Goal: Task Accomplishment & Management: Manage account settings

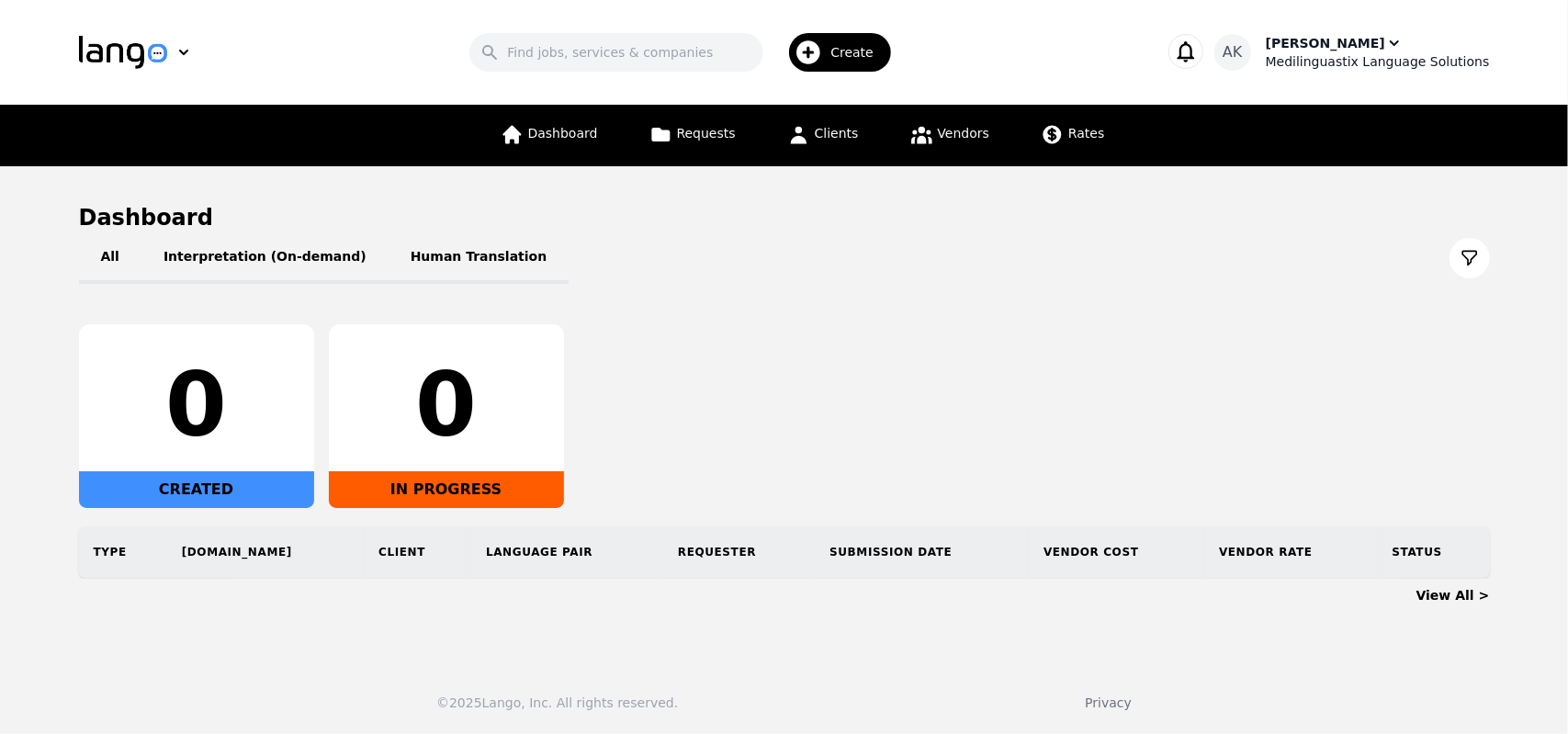
click at [1372, 58] on div "Medilinguastix Language Solutions" at bounding box center [1378, 62] width 224 height 18
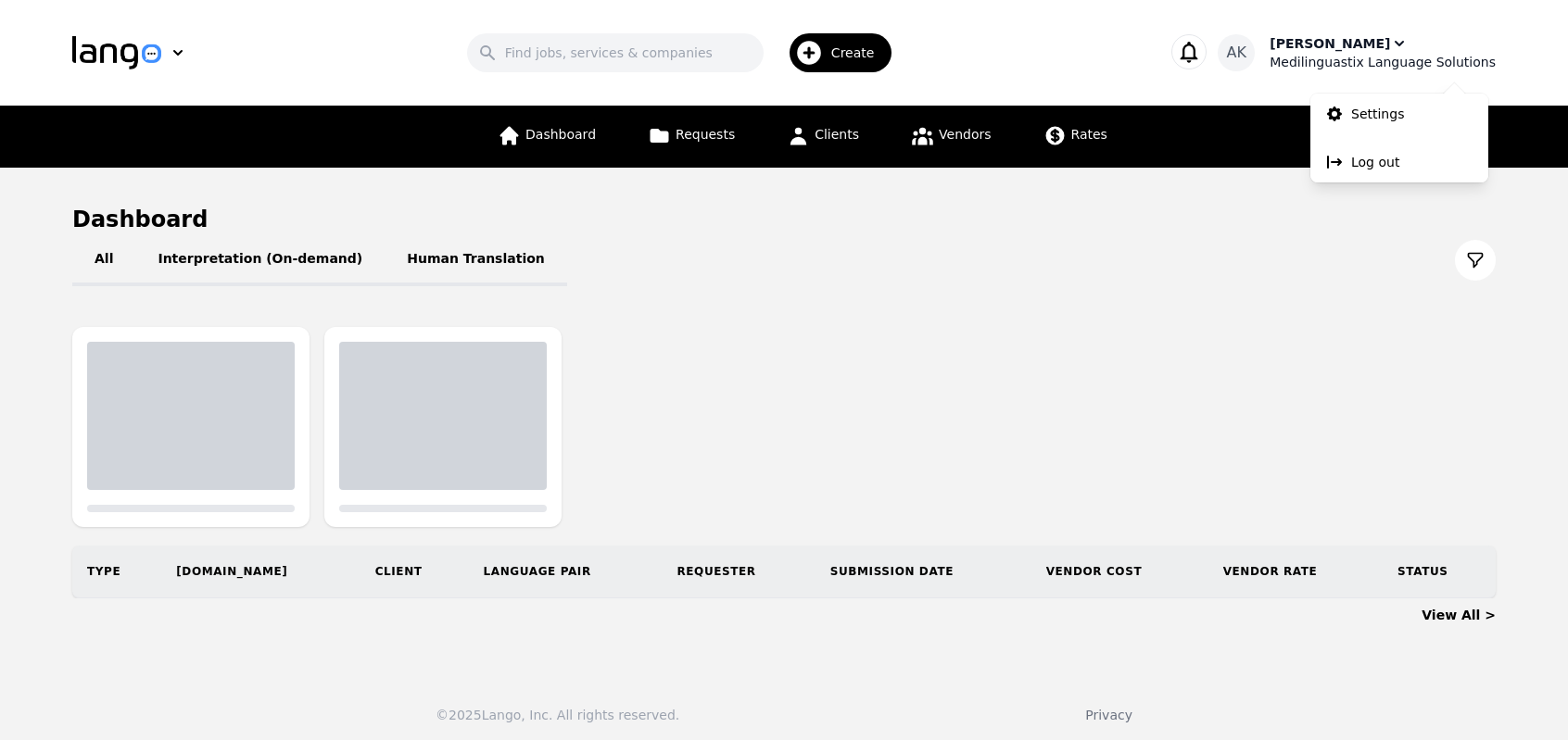
click at [1385, 58] on div "Medilinguastix Language Solutions" at bounding box center [1383, 62] width 226 height 19
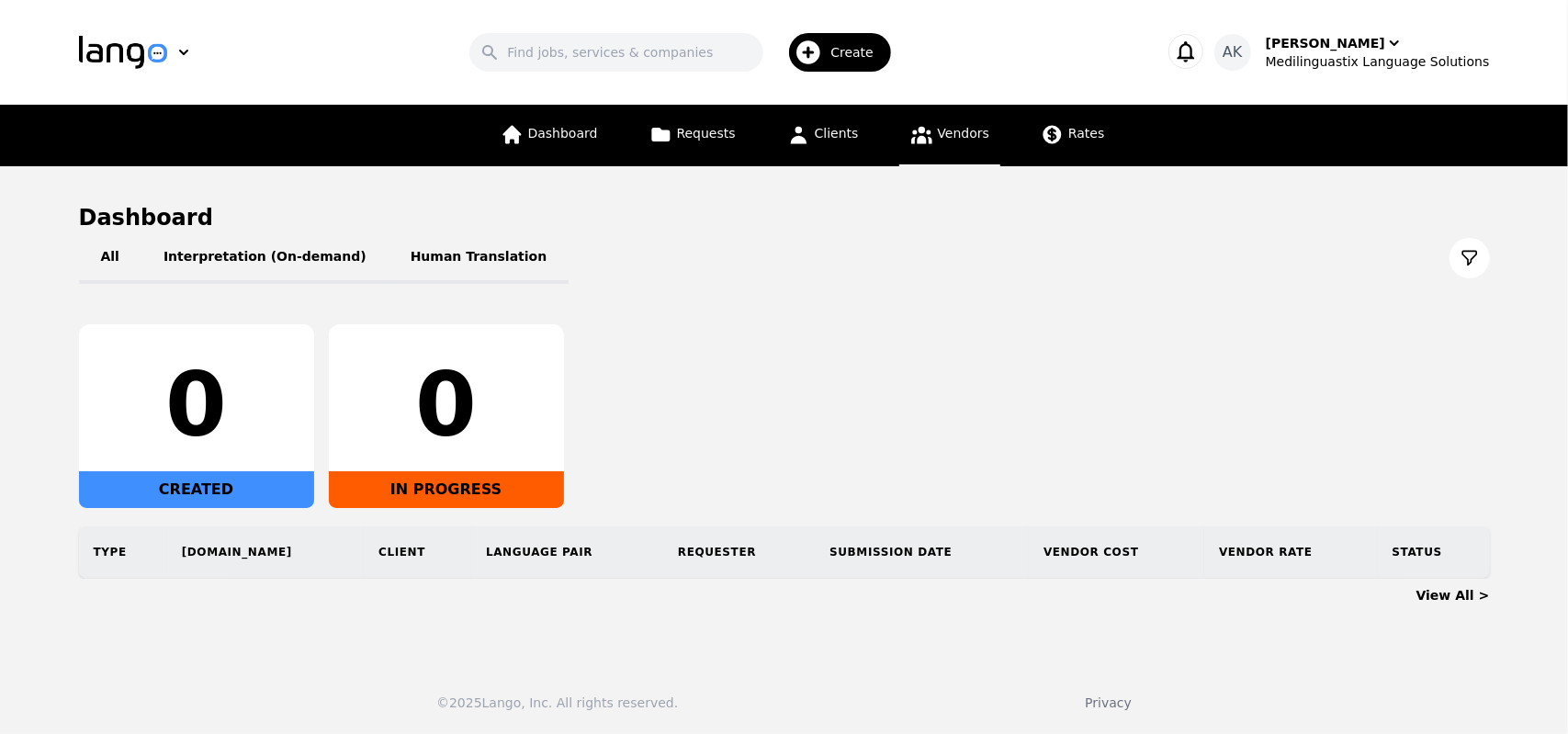
click at [913, 146] on link "Vendors" at bounding box center [950, 135] width 101 height 62
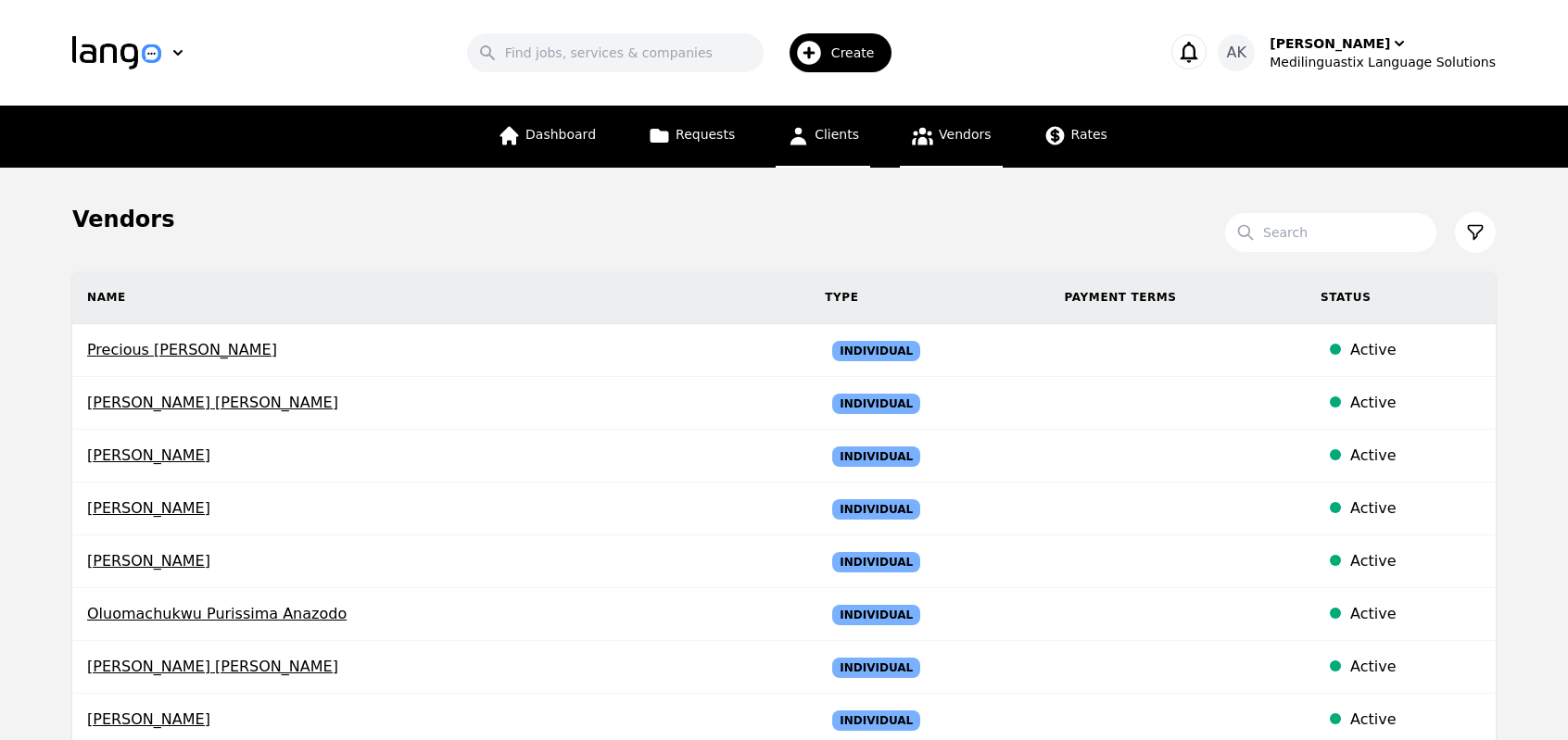
click at [845, 156] on link "Clients" at bounding box center [823, 136] width 95 height 62
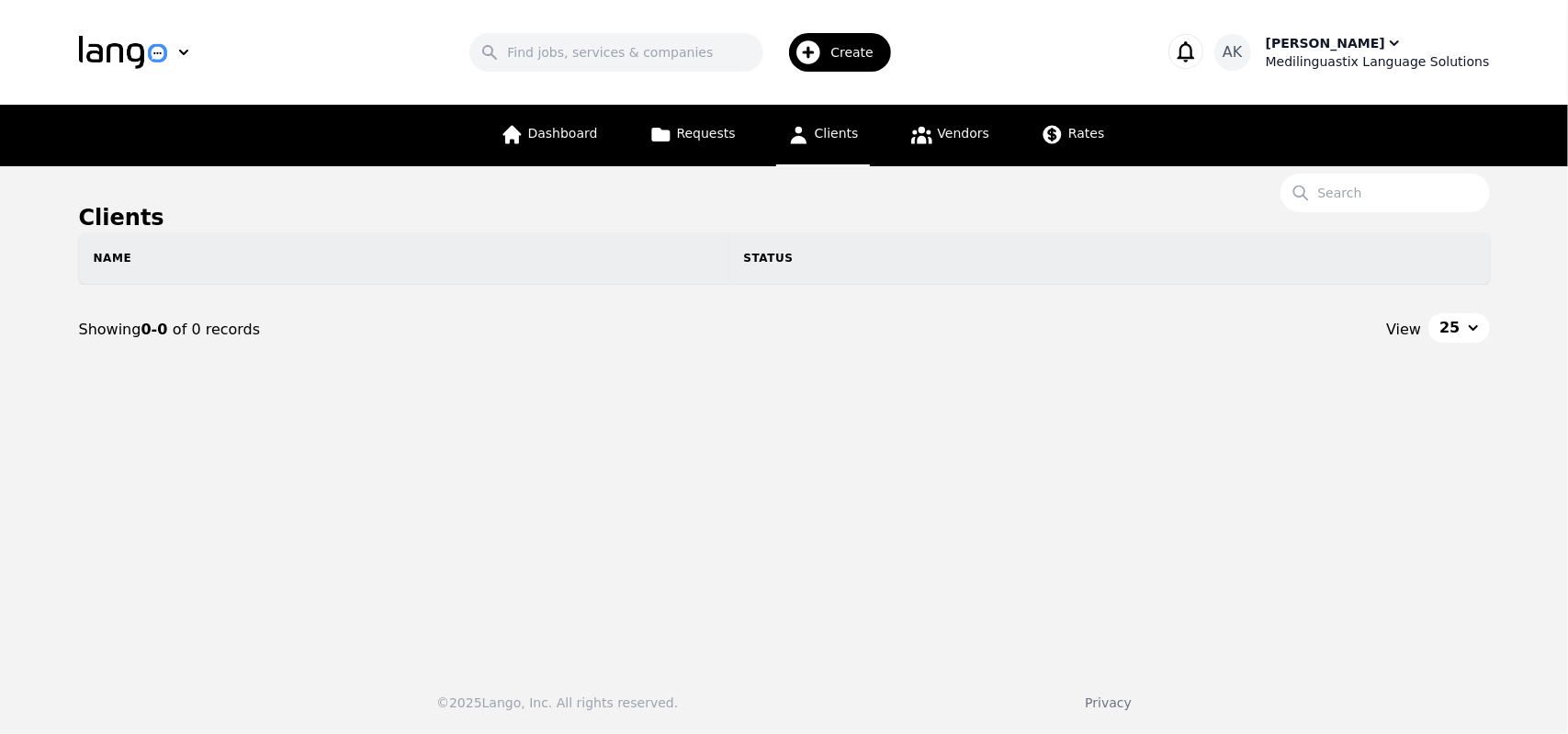
click at [1365, 62] on div "Medilinguastix Language Solutions" at bounding box center [1378, 62] width 224 height 18
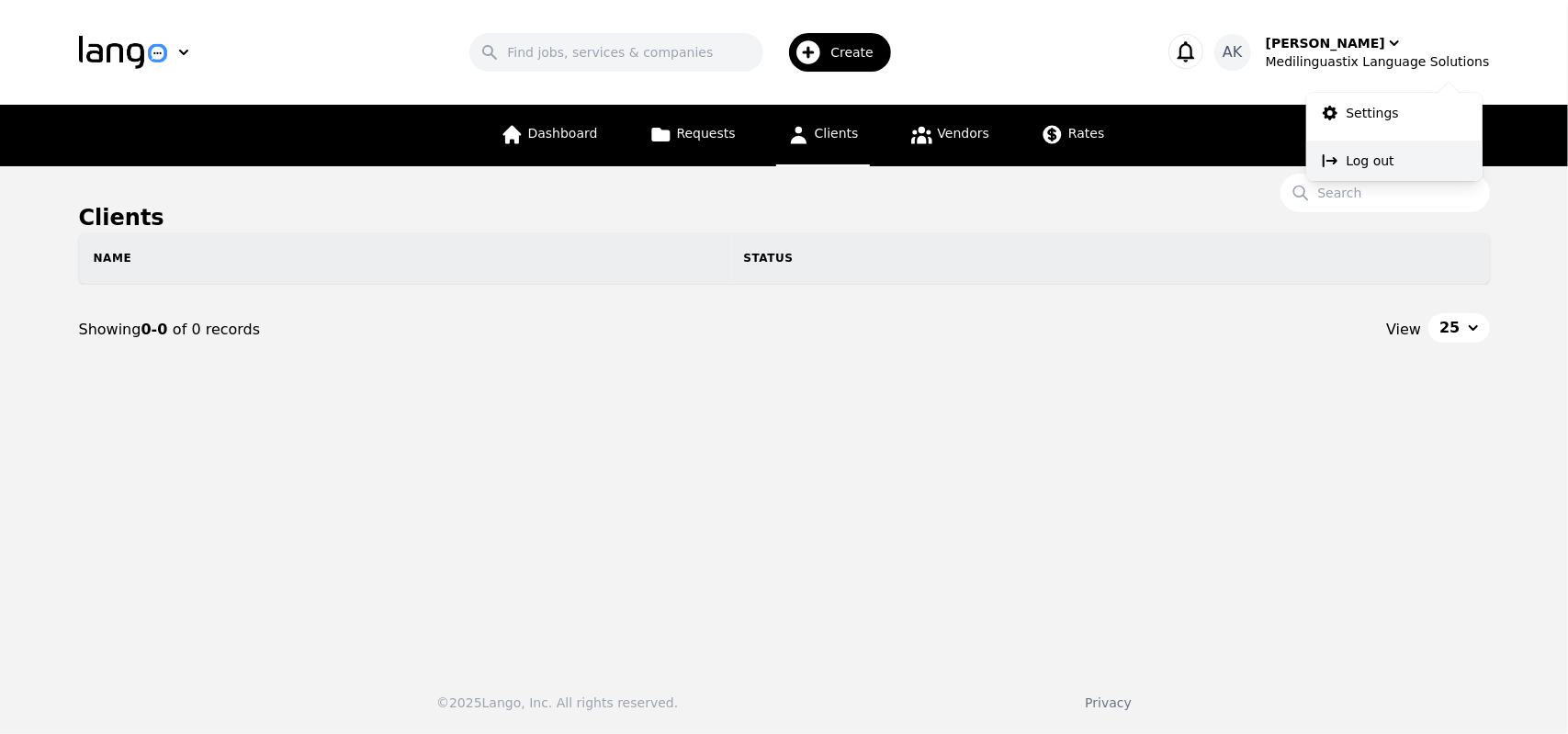
click at [1358, 157] on p "Log out" at bounding box center [1371, 161] width 48 height 18
